Goal: Check status: Check status

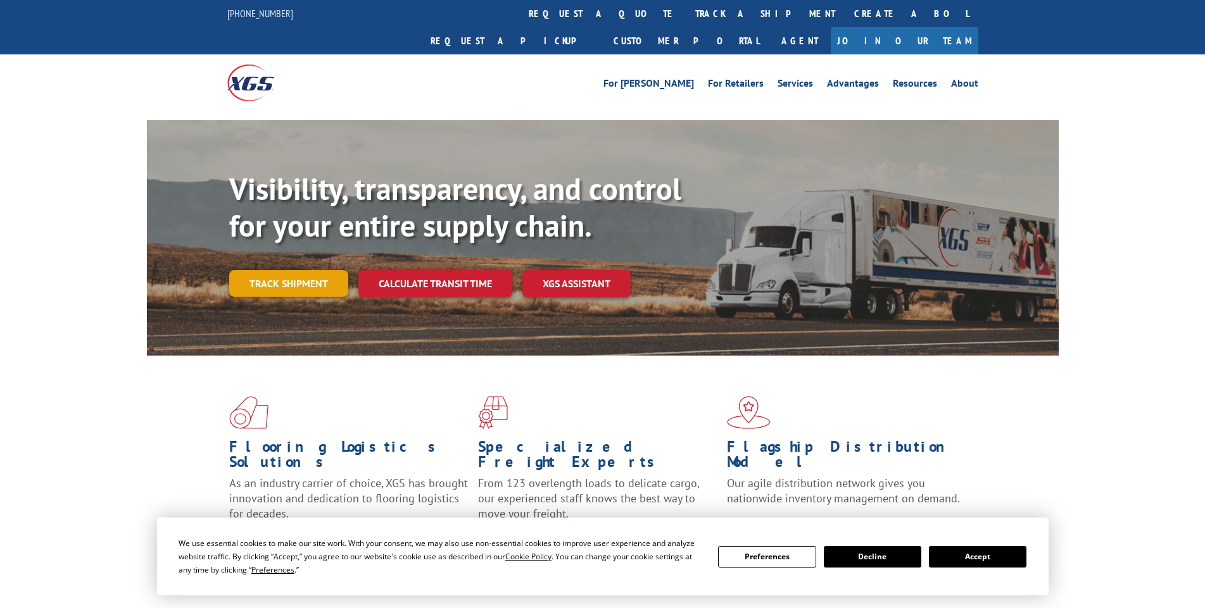
click at [279, 270] on link "Track shipment" at bounding box center [288, 283] width 119 height 27
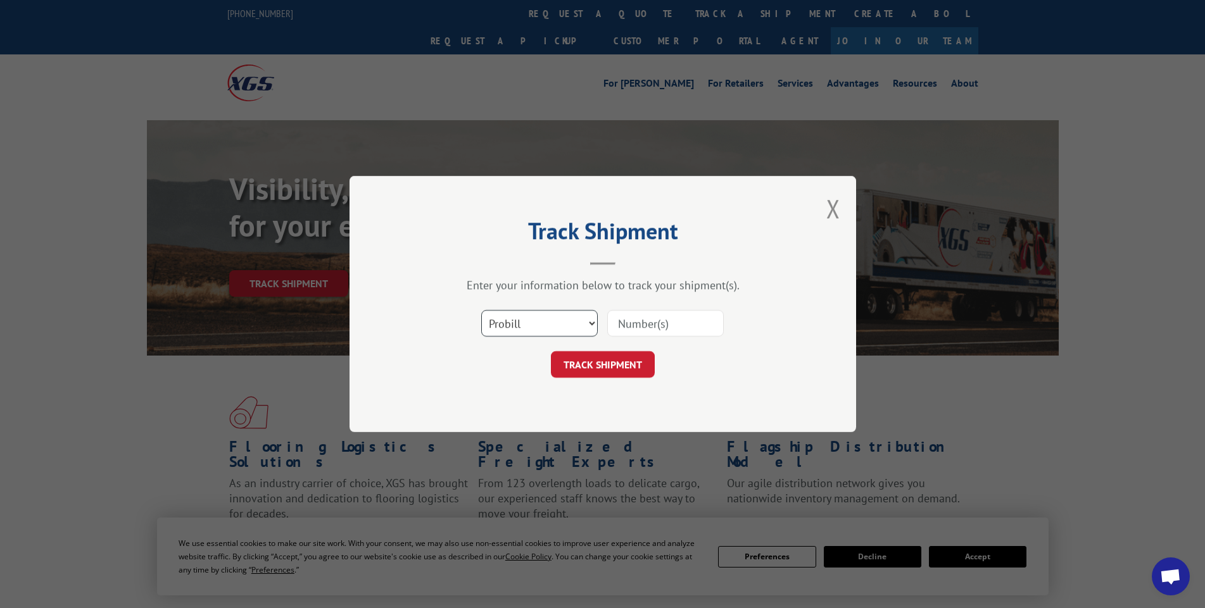
click at [578, 320] on select "Select category... Probill BOL PO" at bounding box center [539, 323] width 116 height 27
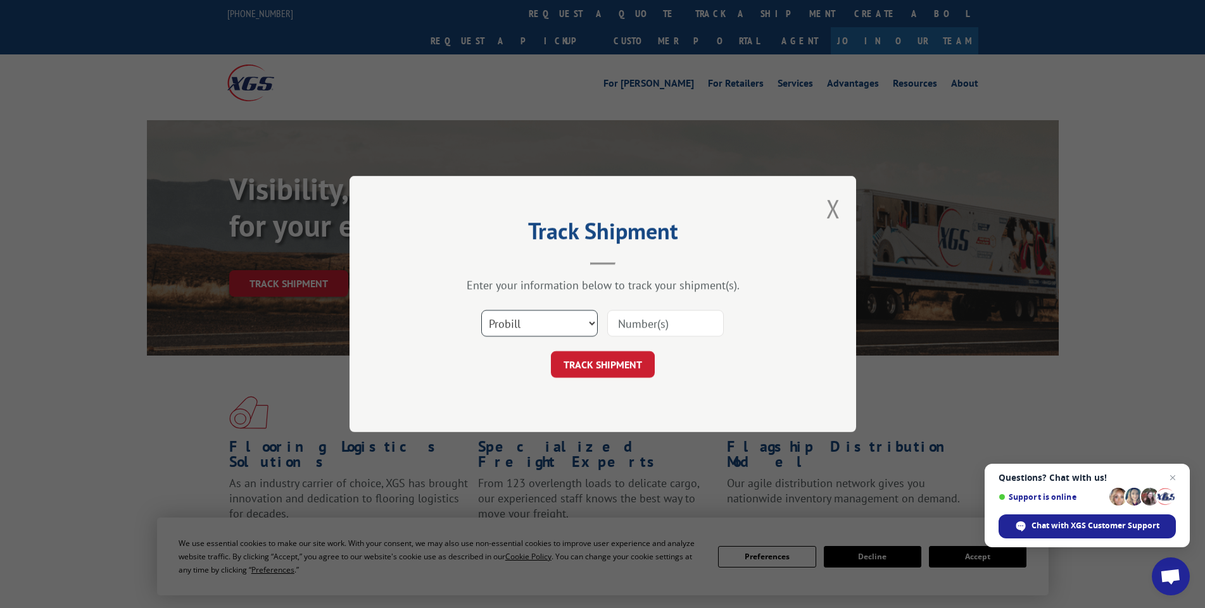
select select "bol"
click at [481, 310] on select "Select category... Probill BOL PO" at bounding box center [539, 323] width 116 height 27
click at [684, 322] on input at bounding box center [665, 323] width 116 height 27
paste input "6015909"
type input "6015909"
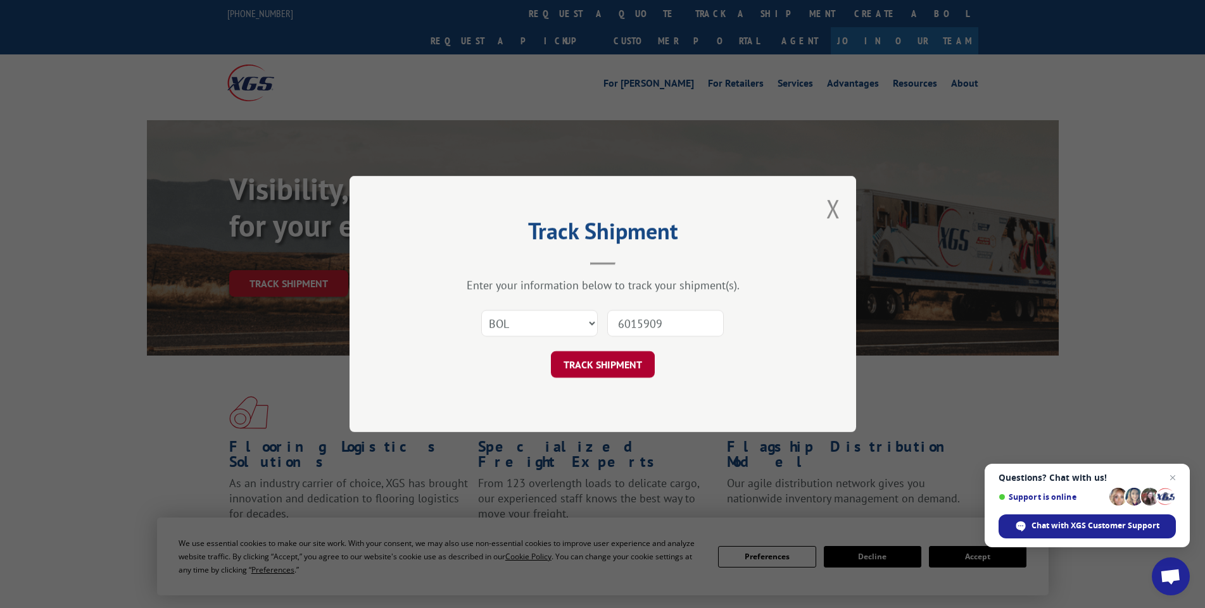
click at [608, 364] on button "TRACK SHIPMENT" at bounding box center [603, 364] width 104 height 27
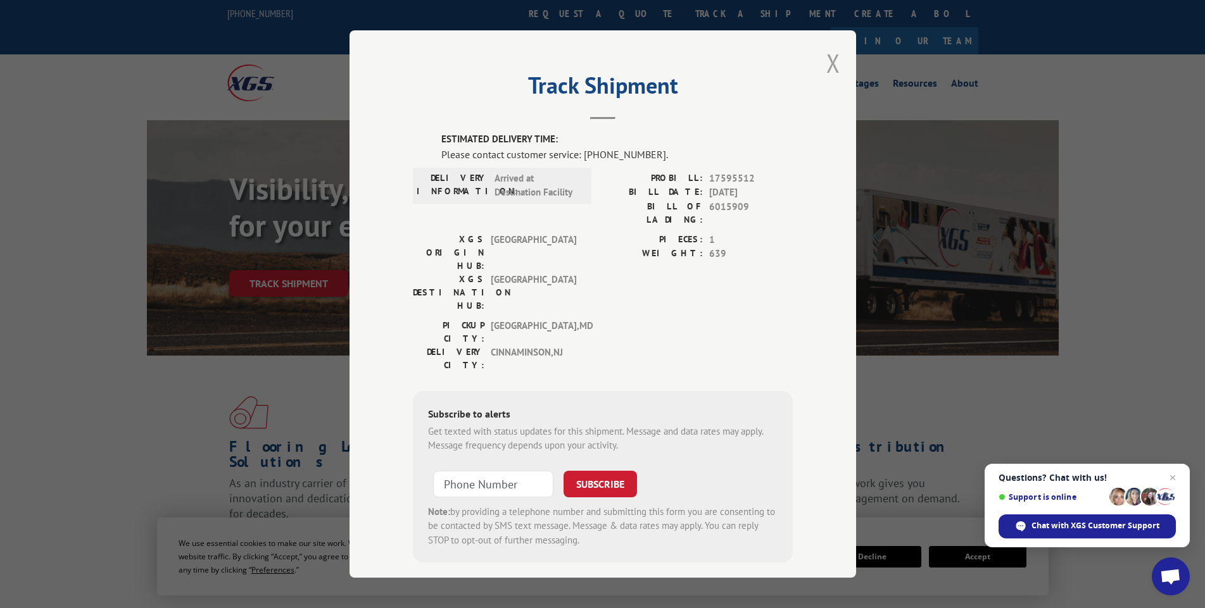
click at [836, 56] on button "Close modal" at bounding box center [833, 63] width 14 height 34
